Goal: Task Accomplishment & Management: Manage account settings

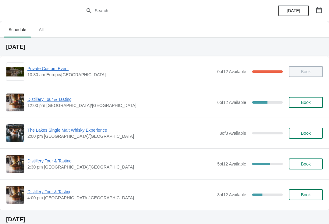
click at [317, 13] on button "button" at bounding box center [319, 10] width 11 height 11
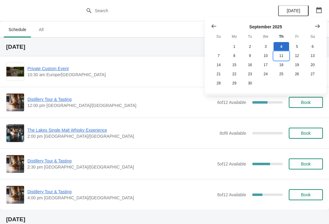
click at [281, 58] on button "11" at bounding box center [282, 55] width 16 height 9
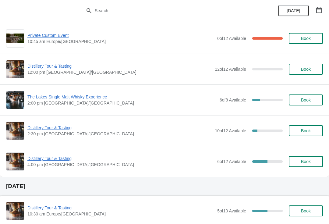
scroll to position [69, 0]
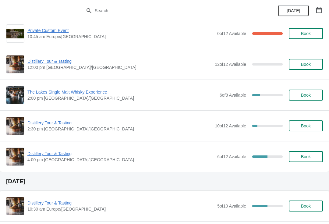
click at [55, 156] on span "Distillery Tour & Tasting" at bounding box center [120, 154] width 187 height 6
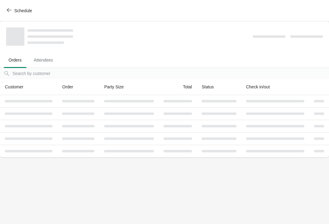
scroll to position [0, 0]
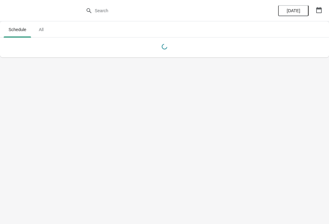
click at [316, 15] on button "button" at bounding box center [319, 10] width 11 height 11
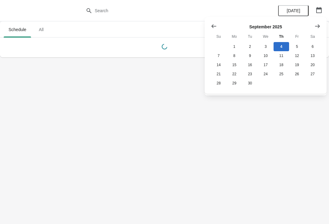
click at [326, 27] on div "September 2025 Su Mo Tu We Th Fr Sa 1 2 3 4 5 6 7 8 9 10 11 12 13 14 15 16 17 1…" at bounding box center [266, 55] width 122 height 77
click at [322, 28] on button "Show next month, October 2025" at bounding box center [317, 26] width 11 height 11
click at [320, 29] on icon "Show next month, November 2025" at bounding box center [317, 26] width 6 height 6
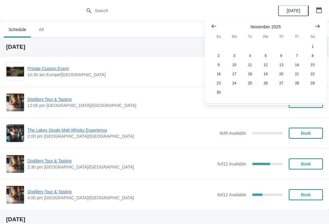
click at [321, 27] on button "Show next month, December 2025" at bounding box center [317, 26] width 11 height 11
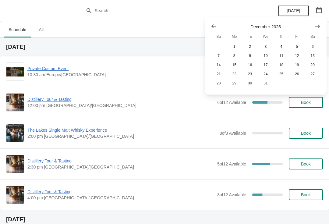
click at [319, 26] on icon "Show next month, January 2026" at bounding box center [317, 26] width 5 height 4
click at [318, 48] on button "3" at bounding box center [313, 46] width 16 height 9
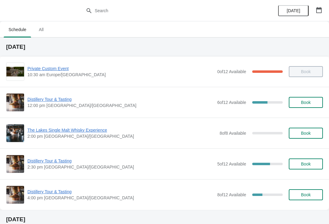
click at [327, 5] on div "[DATE]" at bounding box center [300, 10] width 58 height 21
click at [324, 11] on button "button" at bounding box center [319, 10] width 11 height 11
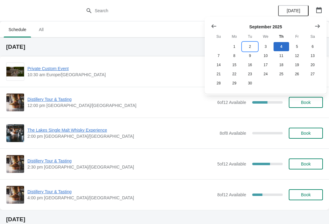
click at [254, 45] on button "2" at bounding box center [250, 46] width 16 height 9
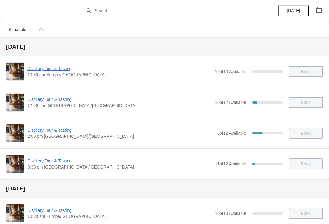
click at [324, 13] on button "button" at bounding box center [319, 10] width 11 height 11
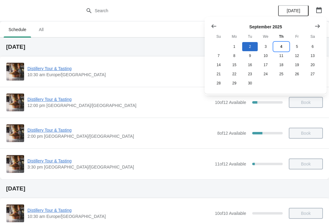
click at [281, 45] on button "4" at bounding box center [282, 46] width 16 height 9
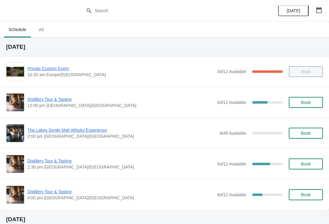
click at [60, 102] on span "Distillery Tour & Tasting" at bounding box center [120, 99] width 187 height 6
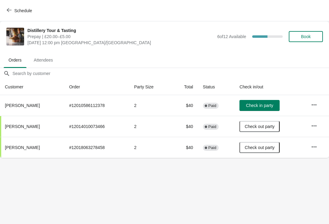
click at [314, 104] on icon "button" at bounding box center [314, 105] width 6 height 6
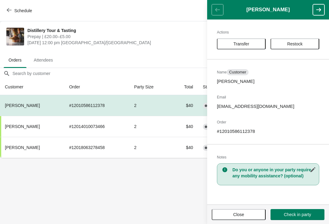
click at [240, 40] on button "Transfer" at bounding box center [241, 43] width 49 height 11
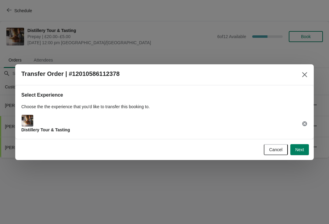
click at [302, 154] on button "Next" at bounding box center [299, 149] width 19 height 11
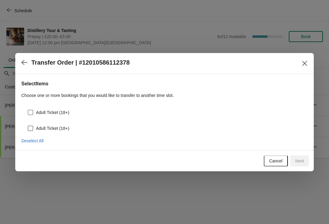
click at [32, 111] on span at bounding box center [30, 112] width 5 height 5
click at [28, 110] on input "Adult Ticket (18+)" at bounding box center [28, 110] width 0 height 0
checkbox input "true"
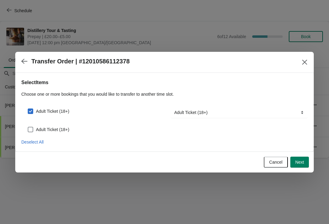
click at [33, 130] on span at bounding box center [30, 129] width 5 height 5
click at [28, 127] on input "Adult Ticket (18+)" at bounding box center [28, 127] width 0 height 0
checkbox input "true"
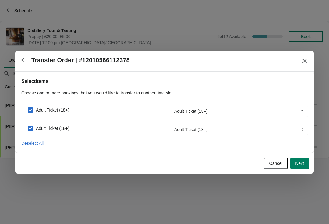
click at [302, 164] on span "Next" at bounding box center [299, 163] width 9 height 5
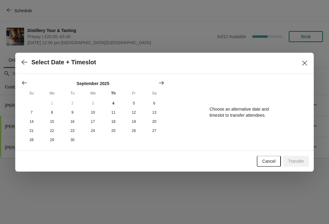
click at [165, 81] on button "Show next month, October 2025" at bounding box center [161, 82] width 11 height 11
click at [163, 83] on icon "Show next month, November 2025" at bounding box center [161, 83] width 5 height 4
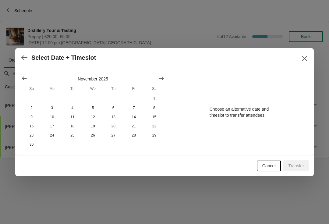
click at [158, 76] on icon "Show next month, December 2025" at bounding box center [161, 78] width 6 height 6
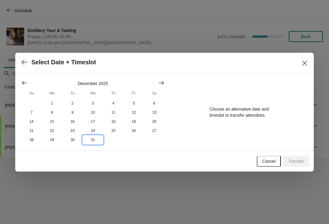
click at [93, 144] on button "31" at bounding box center [93, 139] width 20 height 9
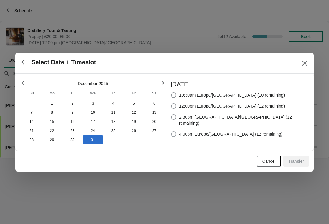
click at [176, 131] on span at bounding box center [173, 133] width 5 height 5
click at [171, 131] on input "4:00pm Europe/London (12 remaining)" at bounding box center [171, 131] width 0 height 0
radio input "true"
click at [302, 160] on span "Transfer" at bounding box center [296, 161] width 16 height 5
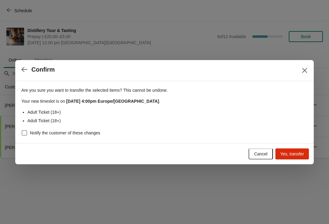
click at [22, 131] on span at bounding box center [24, 132] width 5 height 5
click at [22, 130] on input "Notify the customer of these changes" at bounding box center [22, 130] width 0 height 0
checkbox input "true"
click at [295, 155] on span "Yes, transfer" at bounding box center [292, 153] width 24 height 5
